Goal: Information Seeking & Learning: Check status

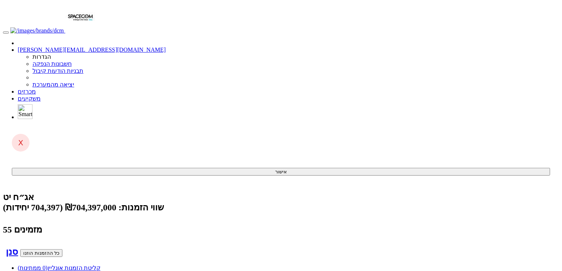
scroll to position [0, -1162]
click at [36, 88] on link "מכרזים" at bounding box center [27, 91] width 18 height 6
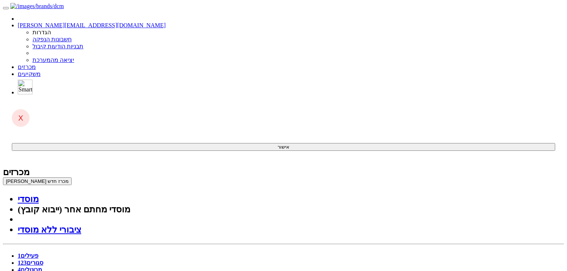
click at [36, 64] on link "מכרזים" at bounding box center [27, 67] width 18 height 6
click at [43, 260] on link "סגורים 123" at bounding box center [30, 263] width 25 height 6
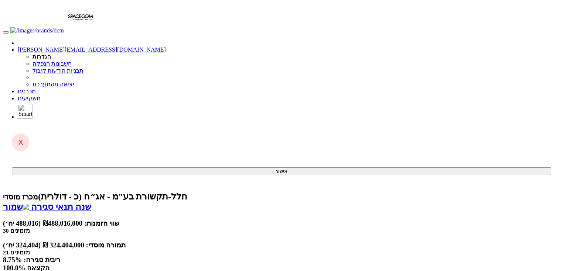
click at [36, 88] on link "מכרזים" at bounding box center [27, 91] width 18 height 6
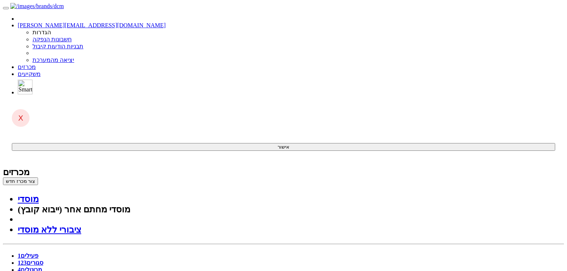
click at [36, 64] on link "מכרזים" at bounding box center [27, 67] width 18 height 6
click at [43, 260] on link "סגורים 123" at bounding box center [30, 263] width 25 height 6
click at [21, 253] on span "1" at bounding box center [19, 256] width 3 height 6
click at [43, 260] on link "סגורים 123" at bounding box center [30, 263] width 25 height 6
click at [38, 253] on link "פעילים 1" at bounding box center [28, 256] width 21 height 6
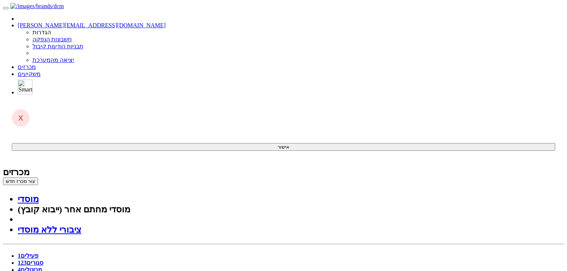
click at [43, 260] on link "סגורים 123" at bounding box center [30, 263] width 25 height 6
click at [38, 253] on link "פעילים 1" at bounding box center [28, 256] width 21 height 6
click at [43, 260] on link "סגורים 123" at bounding box center [30, 263] width 25 height 6
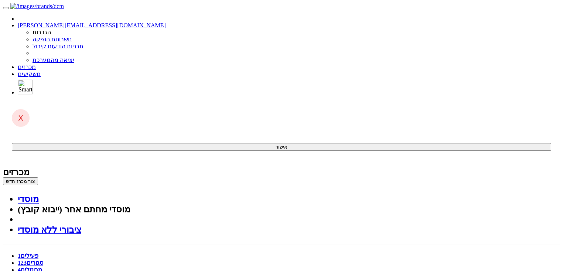
click at [38, 253] on link "פעילים 1" at bounding box center [28, 256] width 21 height 6
click at [43, 260] on link "סגורים 123" at bounding box center [30, 263] width 25 height 6
click at [38, 253] on link "פעילים 1" at bounding box center [28, 256] width 21 height 6
click at [43, 260] on link "סגורים 123" at bounding box center [30, 263] width 25 height 6
click at [38, 253] on link "פעילים 1" at bounding box center [28, 256] width 21 height 6
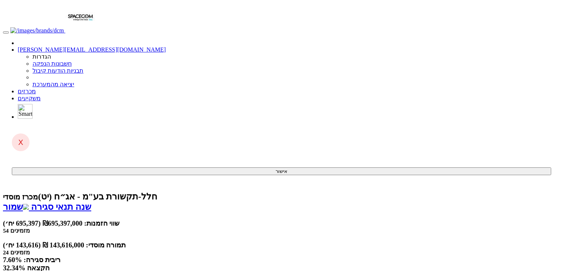
click at [36, 88] on link "מכרזים" at bounding box center [27, 91] width 18 height 6
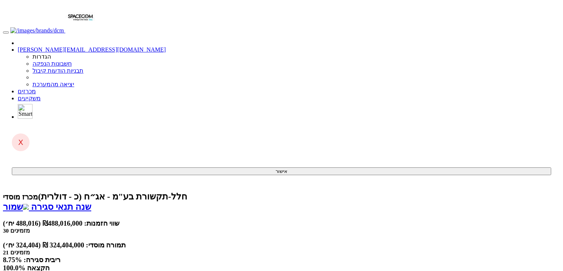
click at [36, 88] on link "מכרזים" at bounding box center [27, 91] width 18 height 6
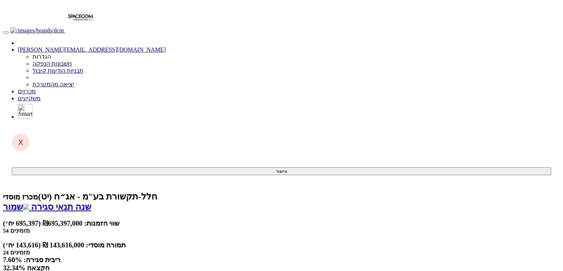
click at [36, 88] on link "מכרזים" at bounding box center [27, 91] width 18 height 6
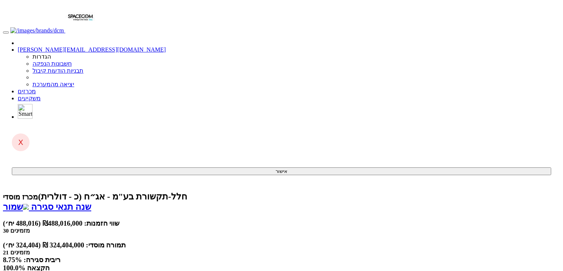
click at [36, 88] on span at bounding box center [36, 91] width 0 height 6
click at [36, 88] on link "מכרזים" at bounding box center [27, 91] width 18 height 6
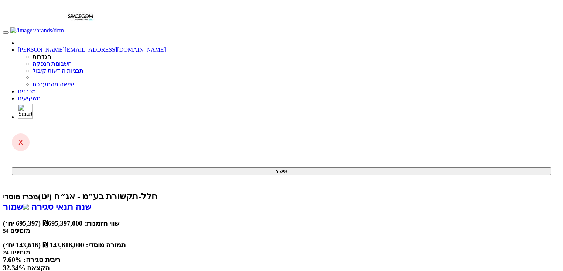
click at [36, 88] on link "מכרזים" at bounding box center [27, 91] width 18 height 6
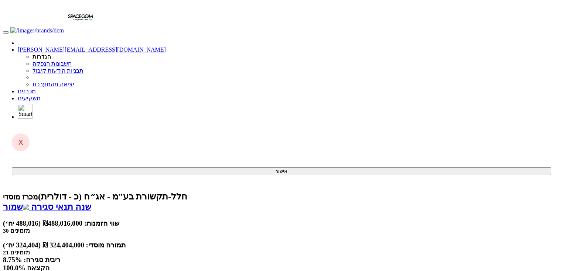
click at [36, 88] on link "מכרזים" at bounding box center [27, 91] width 18 height 6
